Goal: Transaction & Acquisition: Purchase product/service

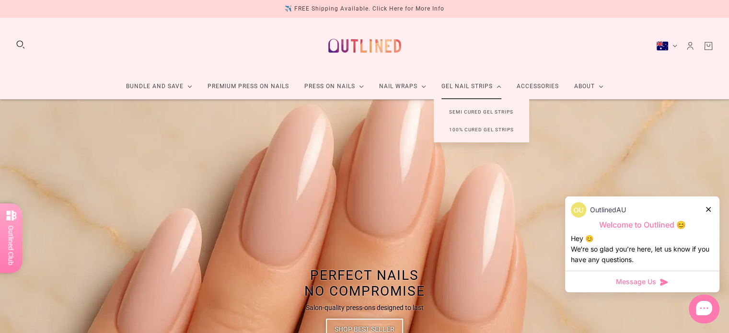
click at [482, 112] on link "Semi Cured Gel Strips" at bounding box center [481, 112] width 95 height 18
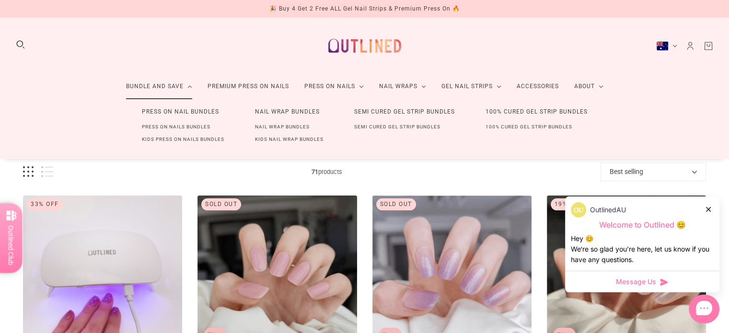
click at [507, 109] on link "100% Cured Gel Strip Bundles" at bounding box center [536, 112] width 133 height 18
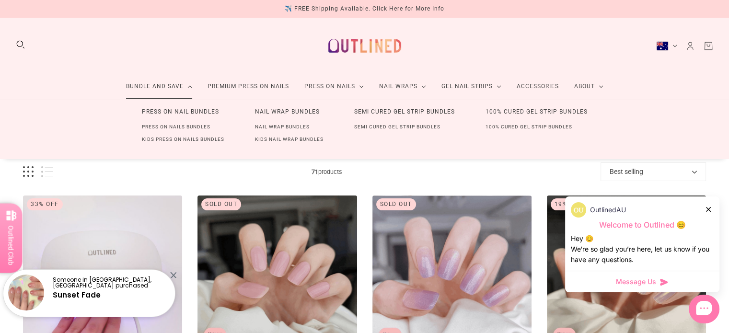
click at [158, 126] on link "Press On Nails Bundles" at bounding box center [176, 127] width 99 height 12
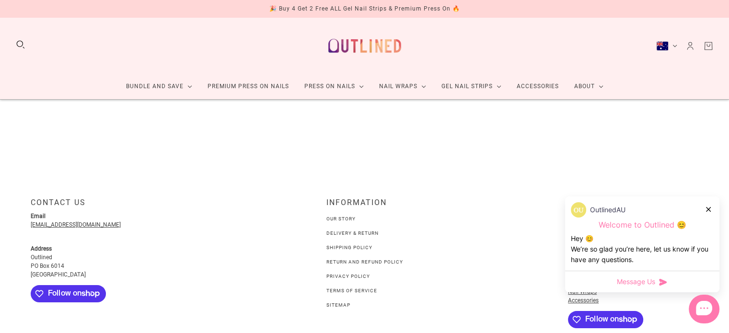
click at [710, 212] on div at bounding box center [709, 209] width 6 height 10
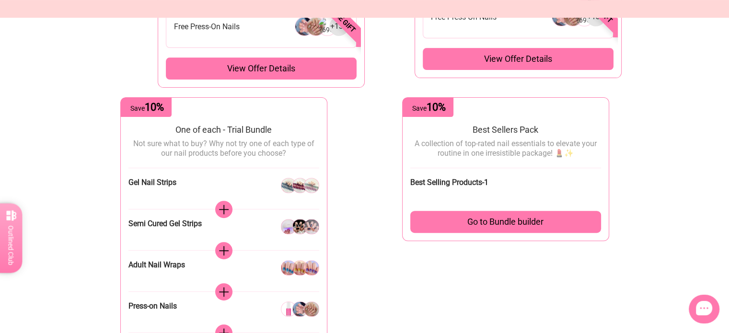
scroll to position [48, 0]
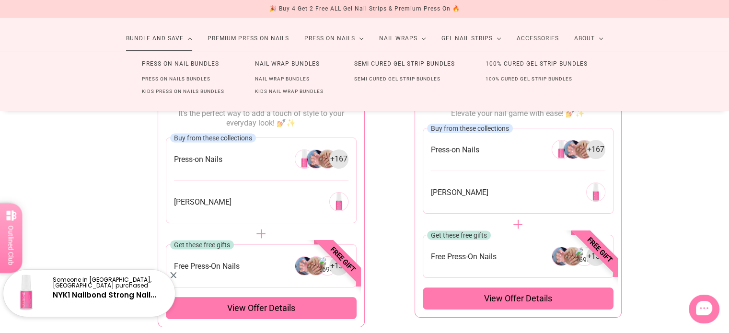
click at [380, 80] on link "Semi Cured Gel Strip Bundles" at bounding box center [397, 79] width 117 height 12
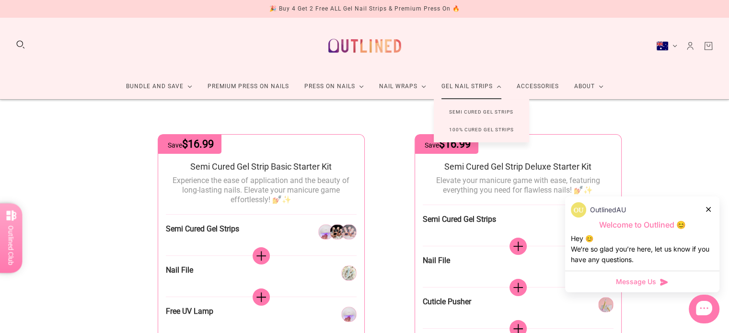
click at [472, 111] on link "Semi Cured Gel Strips" at bounding box center [481, 112] width 95 height 18
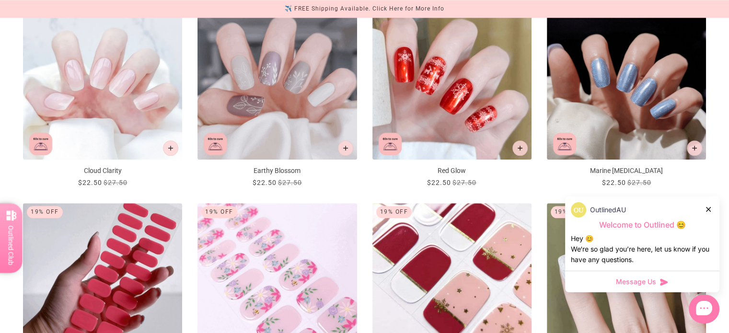
scroll to position [1247, 0]
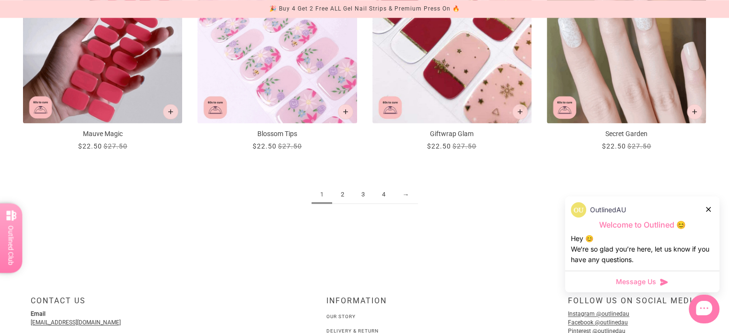
click at [405, 194] on link "→" at bounding box center [406, 195] width 24 height 18
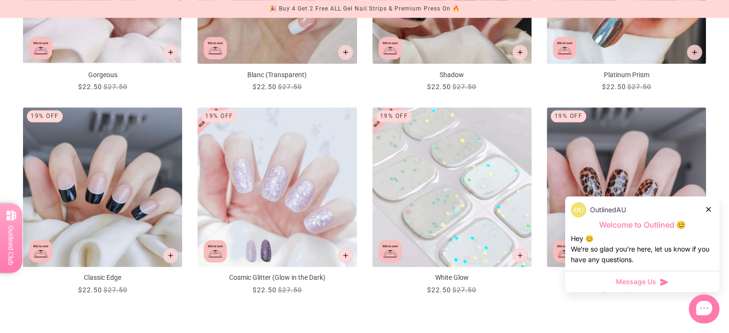
scroll to position [1151, 0]
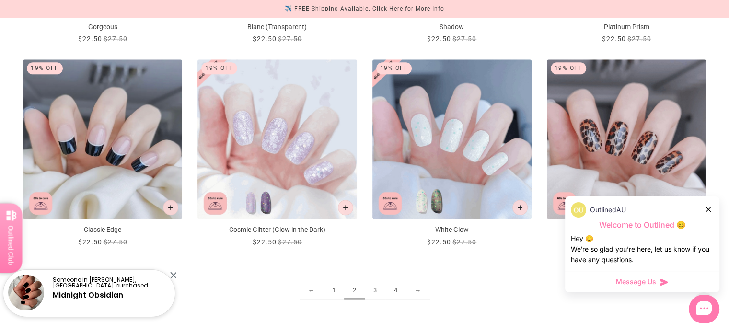
click at [419, 286] on link "→" at bounding box center [418, 291] width 24 height 18
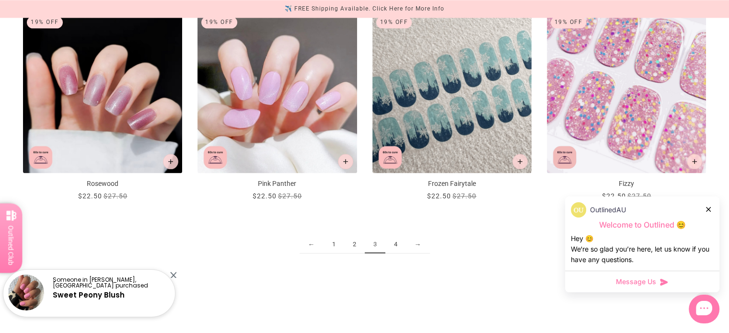
scroll to position [1199, 0]
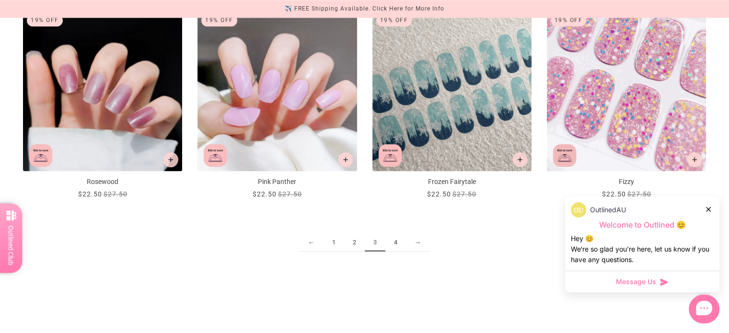
click at [418, 243] on link "→" at bounding box center [418, 243] width 24 height 18
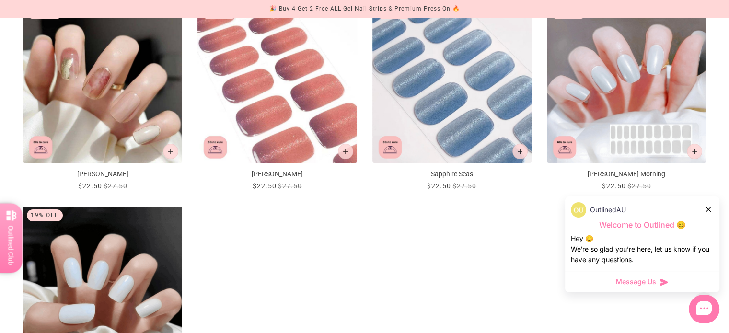
scroll to position [336, 0]
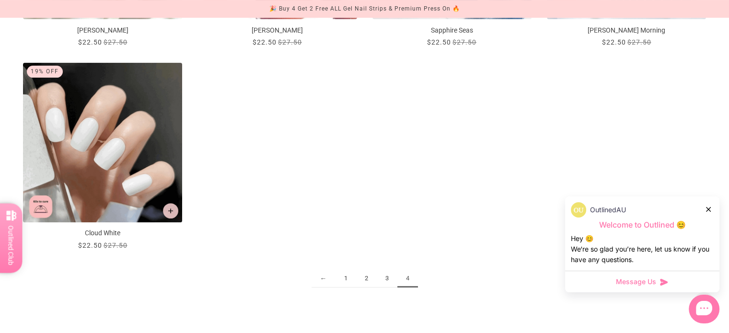
click at [108, 122] on img "Cloud White" at bounding box center [102, 142] width 159 height 159
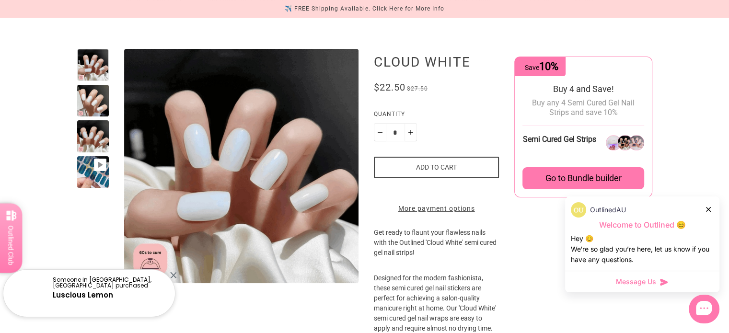
scroll to position [192, 0]
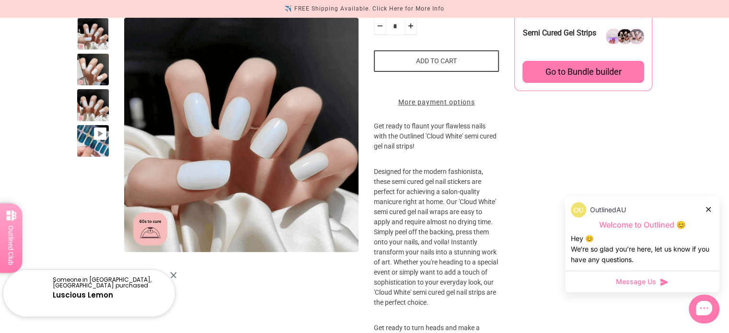
click at [100, 129] on div at bounding box center [93, 141] width 32 height 32
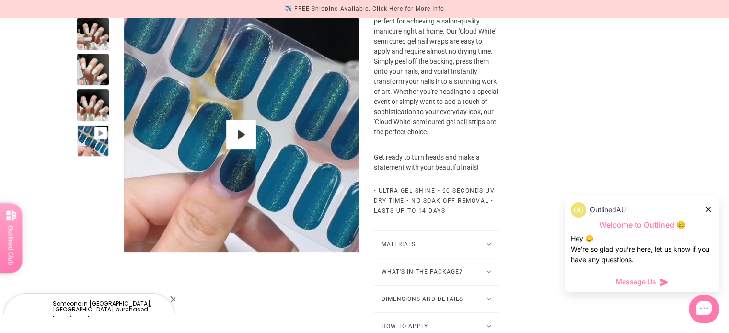
scroll to position [288, 0]
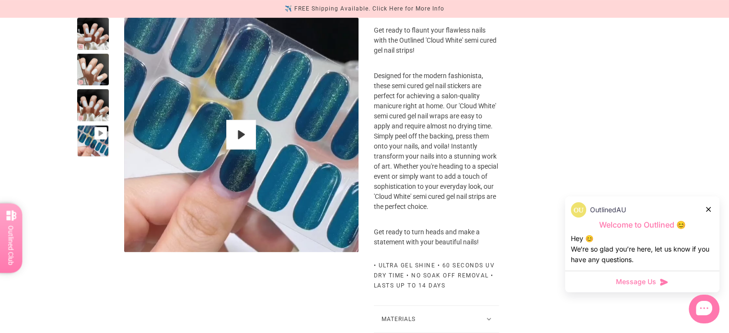
click at [88, 37] on div at bounding box center [93, 34] width 32 height 32
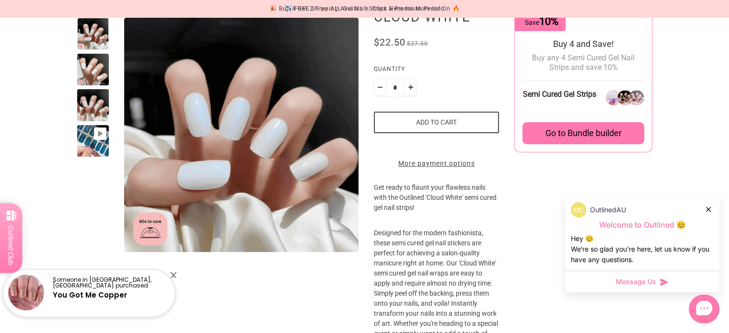
scroll to position [0, 0]
